Goal: Task Accomplishment & Management: Complete application form

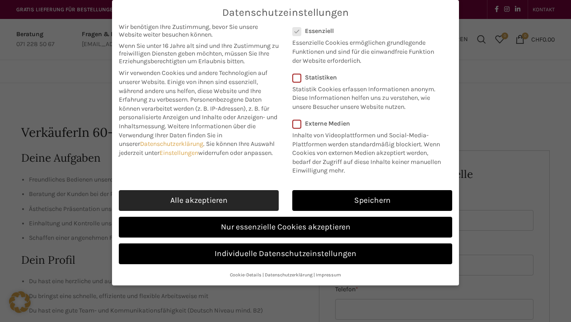
click at [204, 192] on link "Alle akzeptieren" at bounding box center [199, 200] width 160 height 21
checkbox input "true"
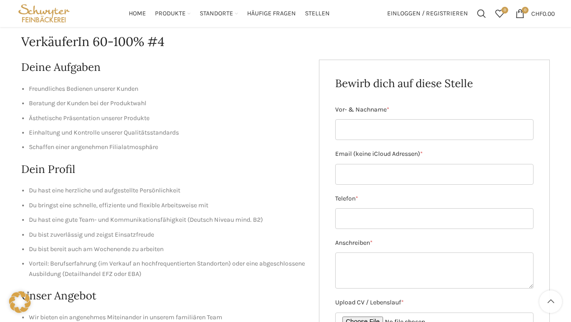
scroll to position [89, 0]
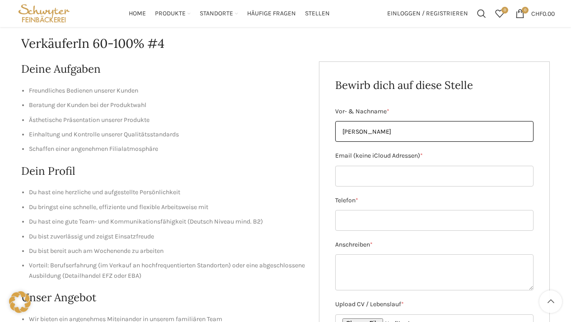
type input "[PERSON_NAME]"
click at [363, 199] on label "Telefon *" at bounding box center [434, 201] width 199 height 10
click at [363, 210] on input "Telefon *" at bounding box center [434, 220] width 199 height 21
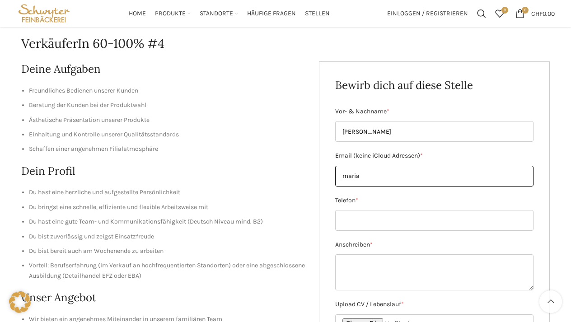
type input "[EMAIL_ADDRESS][DOMAIN_NAME]"
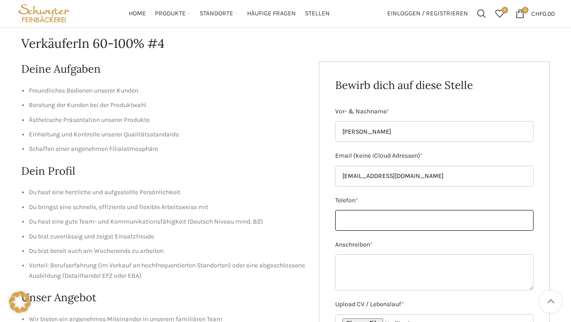
click at [357, 217] on input "Telefon *" at bounding box center [434, 220] width 199 height 21
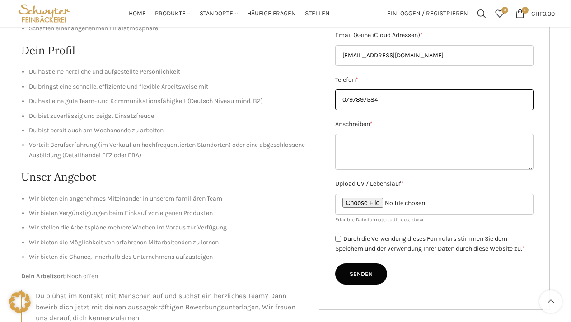
scroll to position [209, 0]
type input "0797897584"
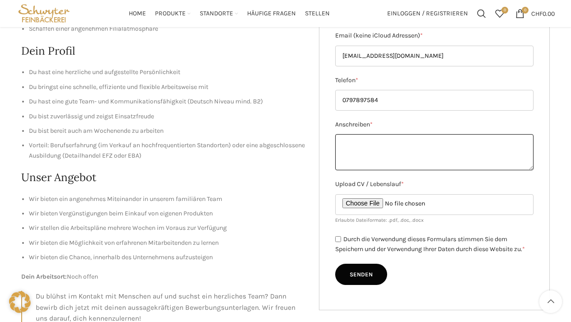
click at [340, 143] on textarea "Anschreiben *" at bounding box center [434, 152] width 199 height 36
type textarea "s"
type textarea "Sehr geehrte Damen und Herren vielen Dank für Ihre wohlwollende Prüfung."
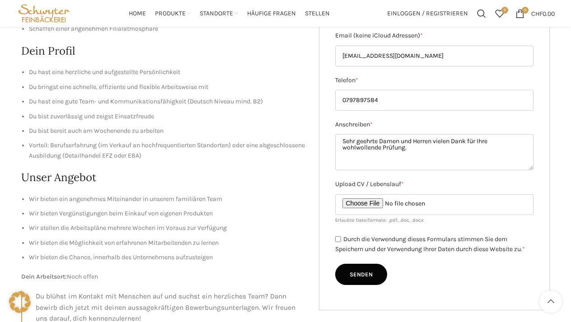
click at [366, 202] on input "Upload CV / Lebenslauf *" at bounding box center [434, 204] width 199 height 21
click at [369, 202] on input "Upload CV / Lebenslauf *" at bounding box center [434, 204] width 199 height 21
click at [366, 201] on input "Upload CV / Lebenslauf *" at bounding box center [434, 204] width 199 height 21
type input "C:\fakepath\Arbeitszeugnisse_Staplerausweis.pdf"
click at [337, 237] on input "Durch die Verwendung dieses Formulars stimmen Sie dem Speichern und der Verwend…" at bounding box center [338, 239] width 6 height 6
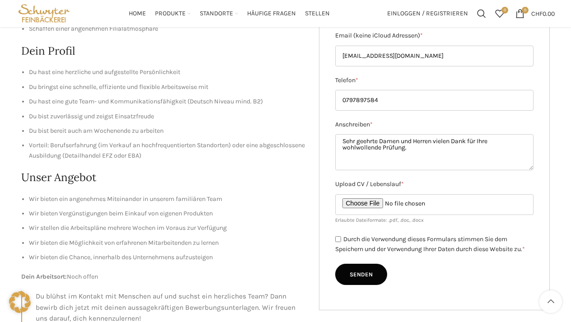
checkbox input "true"
click at [366, 272] on input "Senden" at bounding box center [361, 275] width 52 height 22
type input "Senden"
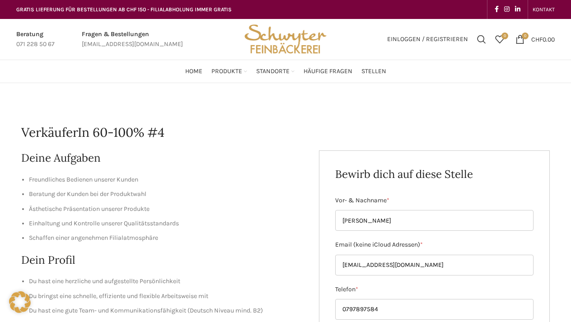
scroll to position [0, 0]
